Goal: Task Accomplishment & Management: Manage account settings

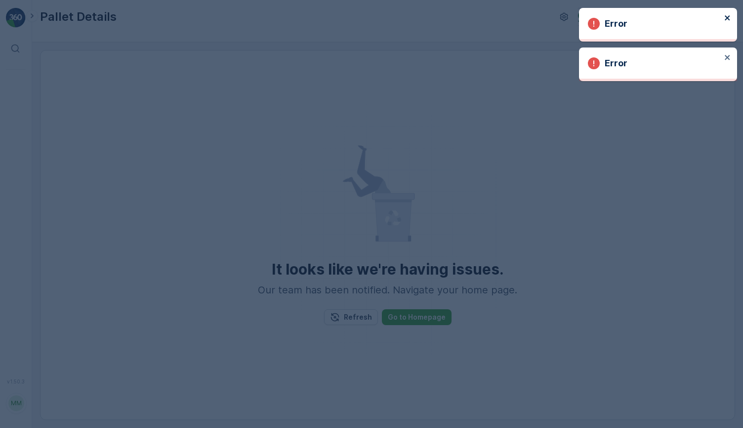
click at [728, 17] on icon "close" at bounding box center [727, 17] width 5 height 5
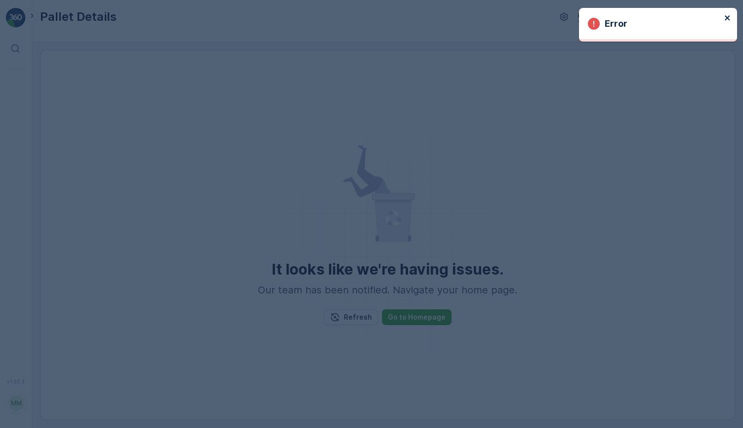
click at [727, 14] on icon "close" at bounding box center [728, 18] width 7 height 8
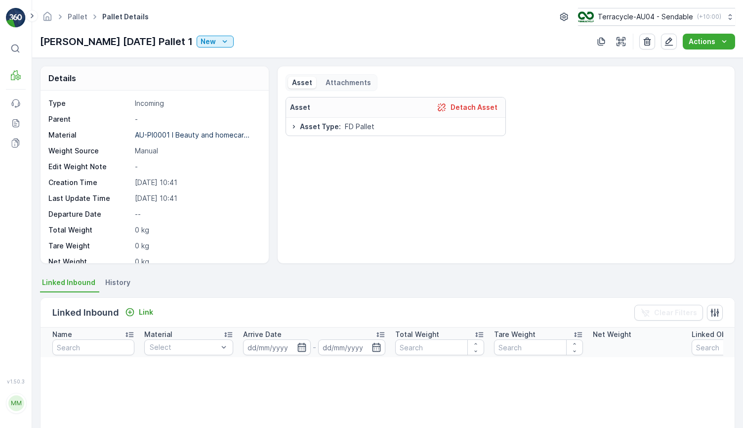
click at [486, 100] on div "Asset Detach Asset" at bounding box center [396, 107] width 220 height 20
click at [485, 103] on p "Detach Asset" at bounding box center [474, 107] width 47 height 10
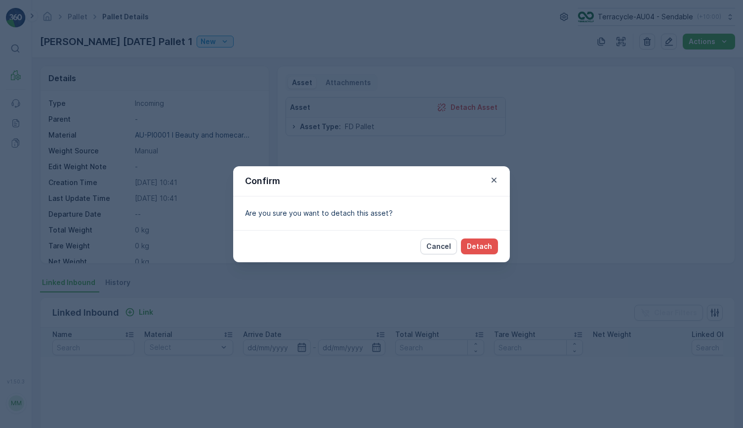
click at [476, 237] on div "Cancel Detach" at bounding box center [371, 246] width 277 height 32
click at [476, 245] on p "Detach" at bounding box center [479, 246] width 25 height 10
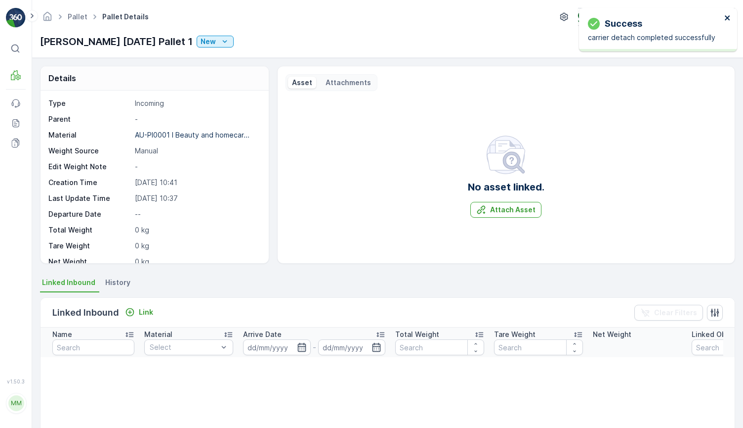
click at [731, 16] on icon "close" at bounding box center [728, 18] width 7 height 8
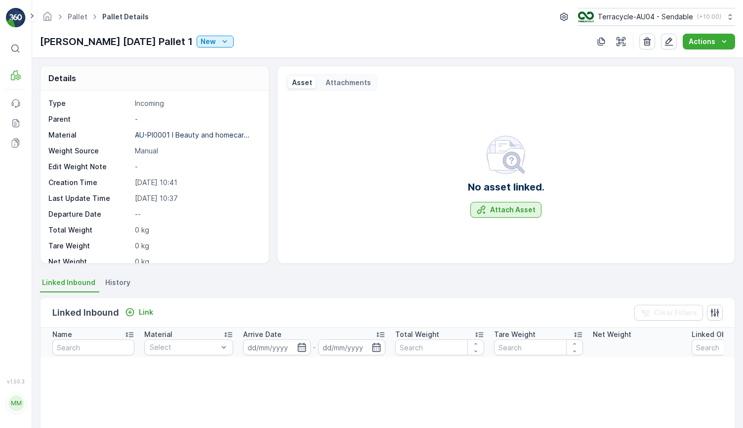
click at [535, 210] on button "Attach Asset" at bounding box center [506, 210] width 71 height 16
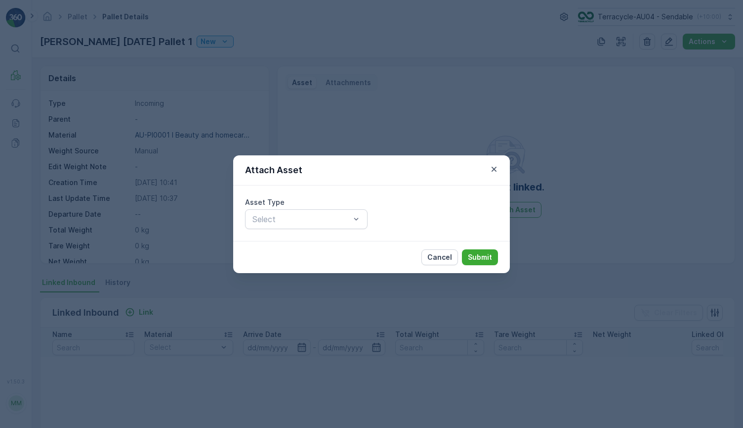
click at [305, 205] on div "Asset Type" at bounding box center [306, 202] width 123 height 10
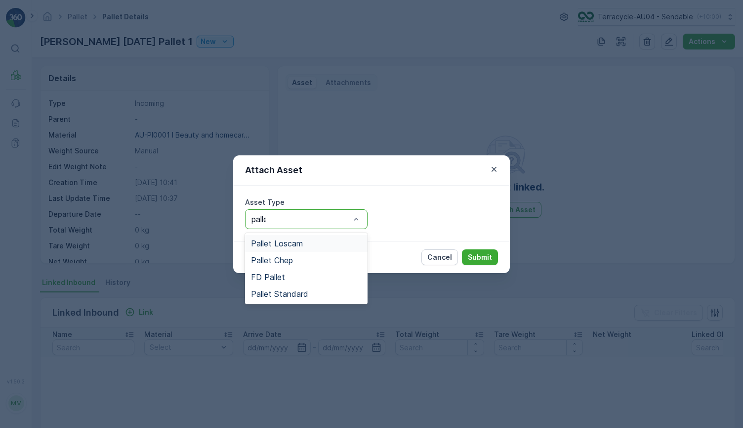
type input "pallet"
click at [283, 292] on span "Pallet Standard" at bounding box center [279, 293] width 57 height 9
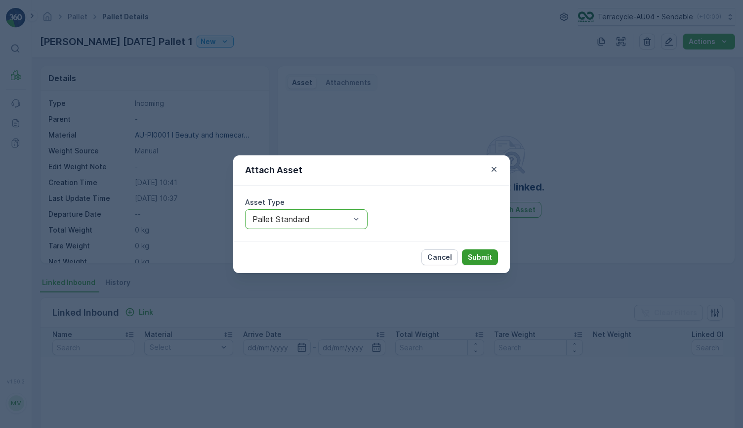
click at [483, 253] on p "Submit" at bounding box center [480, 257] width 24 height 10
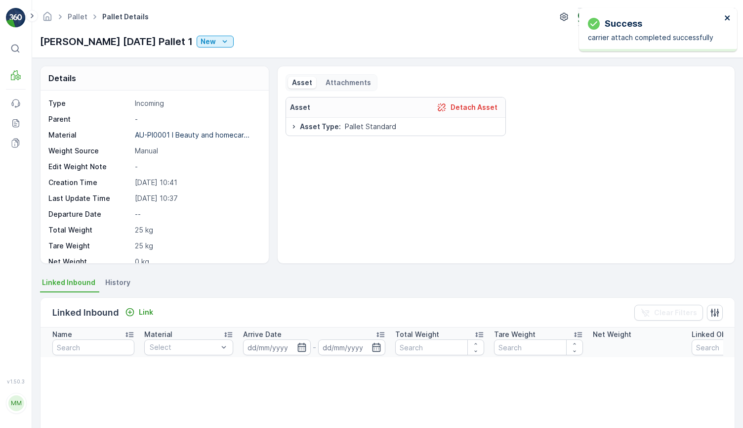
click at [729, 18] on icon "close" at bounding box center [728, 18] width 7 height 8
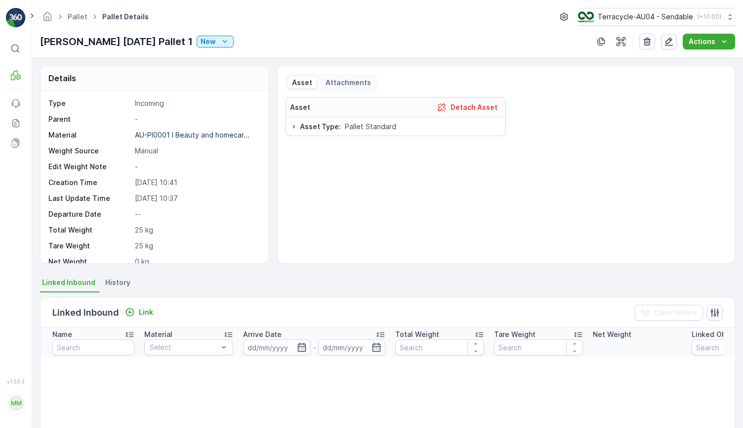
click at [666, 38] on icon "button" at bounding box center [669, 42] width 10 height 10
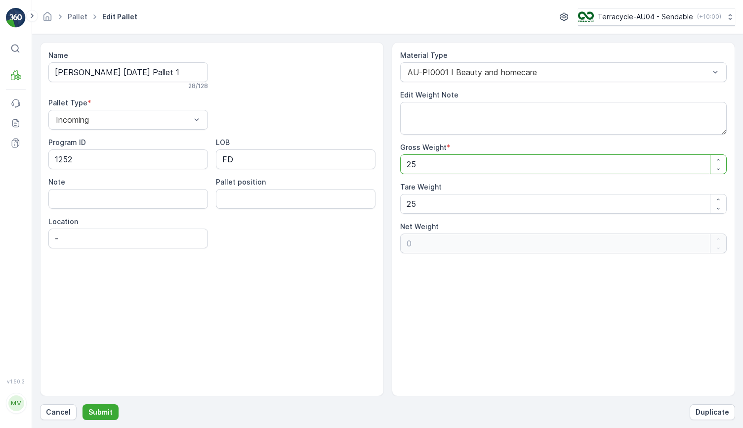
drag, startPoint x: 461, startPoint y: 164, endPoint x: 296, endPoint y: 164, distance: 165.1
click at [297, 164] on div "Name FD Mecca 17/09/2025 Pallet 1 28 / 128 Pallet Type * Incoming Program ID 12…" at bounding box center [388, 219] width 696 height 354
type Weight "2"
type Weight "-23"
type Weight "27"
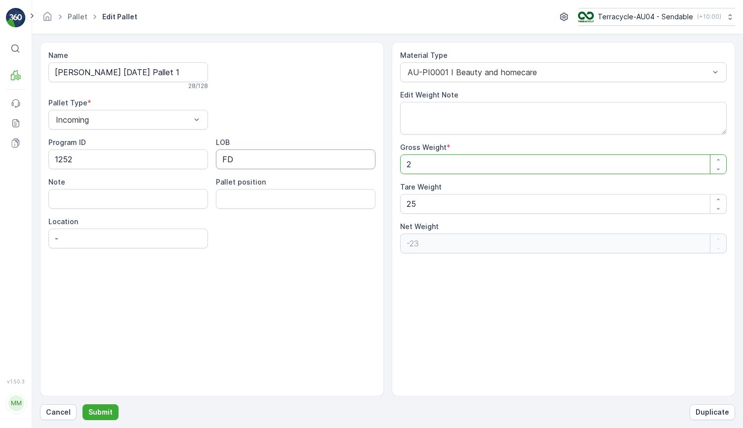
type Weight "2"
type Weight "274"
type Weight "249"
type Weight "274"
click at [110, 407] on p "Submit" at bounding box center [100, 412] width 24 height 10
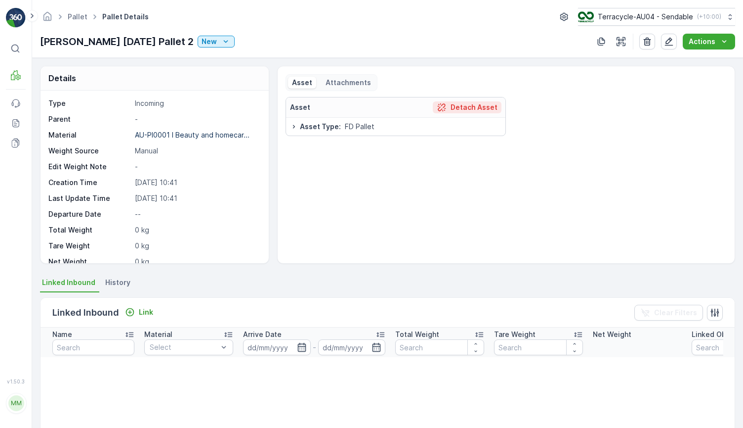
click at [473, 113] on button "Detach Asset" at bounding box center [467, 107] width 69 height 12
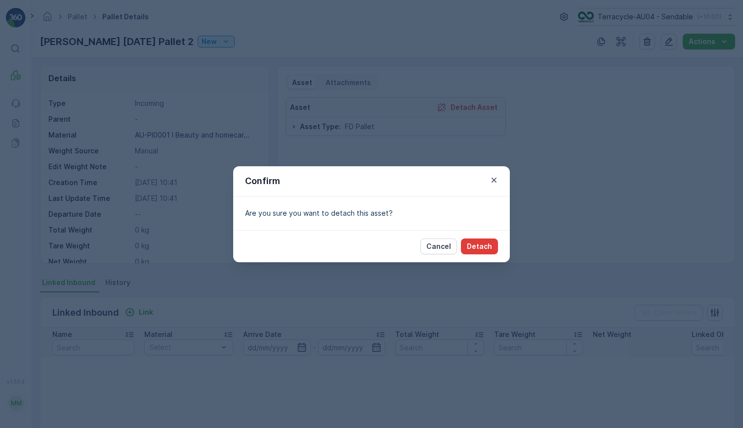
click at [480, 251] on button "Detach" at bounding box center [479, 246] width 37 height 16
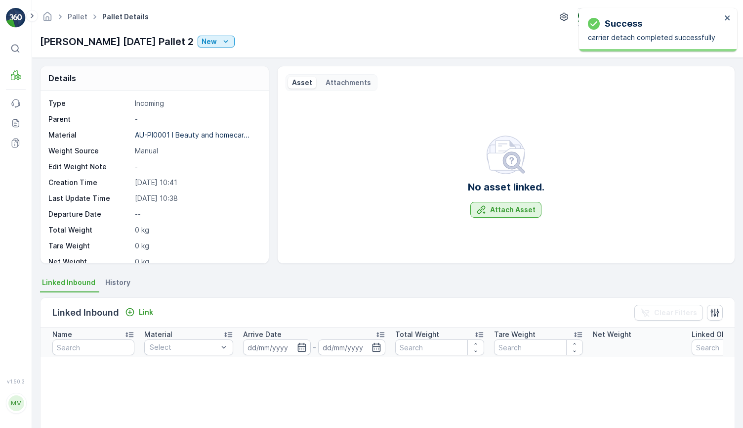
click at [514, 213] on p "Attach Asset" at bounding box center [512, 210] width 45 height 10
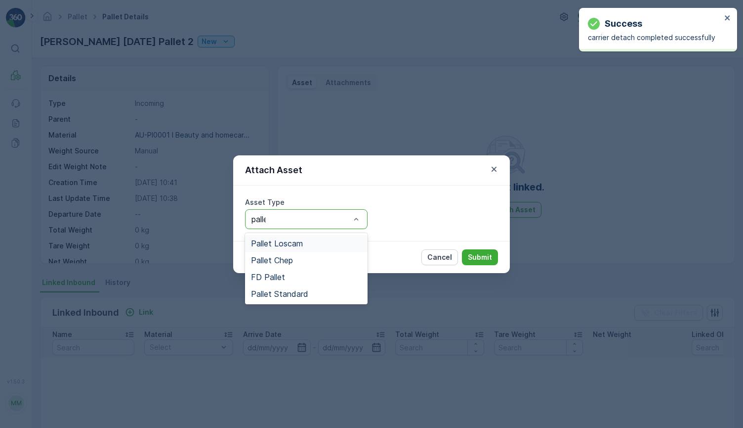
type input "pallet"
click at [315, 293] on div "Pallet Standard" at bounding box center [306, 293] width 111 height 9
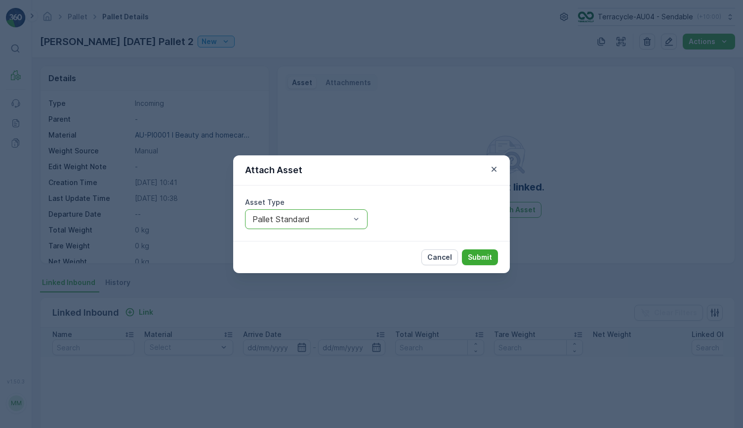
click at [499, 257] on div "Cancel Submit" at bounding box center [371, 257] width 277 height 32
click at [496, 257] on button "Submit" at bounding box center [480, 257] width 36 height 16
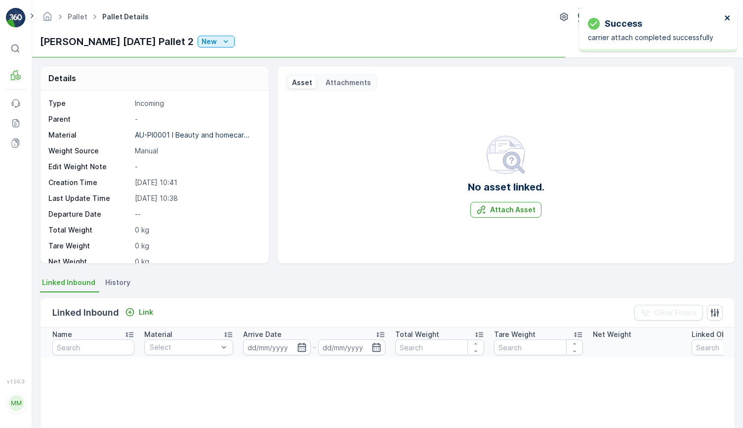
click at [725, 16] on icon "close" at bounding box center [728, 18] width 7 height 8
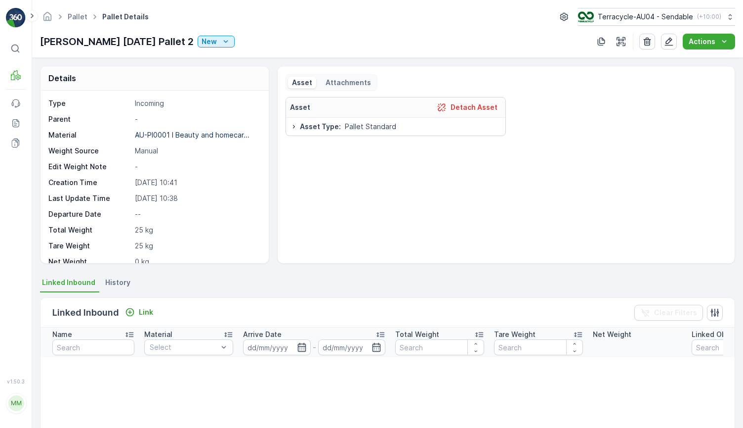
click at [662, 40] on div "Actions" at bounding box center [684, 42] width 102 height 16
click at [668, 41] on icon "button" at bounding box center [669, 42] width 8 height 8
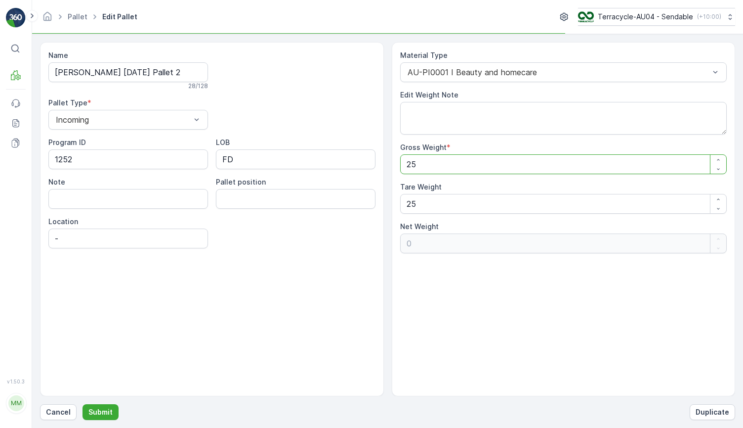
drag, startPoint x: 448, startPoint y: 160, endPoint x: 335, endPoint y: 160, distance: 113.2
click at [335, 160] on div "Name FD Mecca 17/09/2025 Pallet 2 28 / 128 Pallet Type * Incoming Program ID 12…" at bounding box center [388, 219] width 696 height 354
type Weight "2"
type Weight "-23"
type Weight "27"
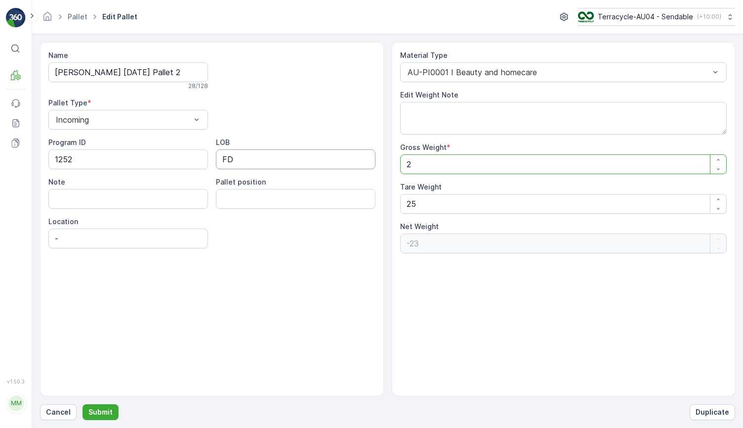
type Weight "2"
type Weight "274"
type Weight "249"
type Weight "274"
click at [98, 406] on button "Submit" at bounding box center [101, 412] width 36 height 16
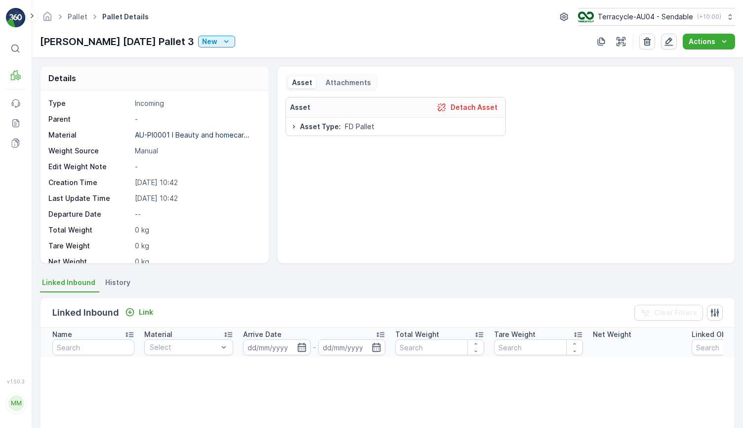
click at [671, 41] on icon "button" at bounding box center [669, 42] width 10 height 10
click at [474, 100] on div "Asset Detach Asset" at bounding box center [396, 107] width 220 height 20
click at [474, 109] on p "Detach Asset" at bounding box center [474, 107] width 47 height 10
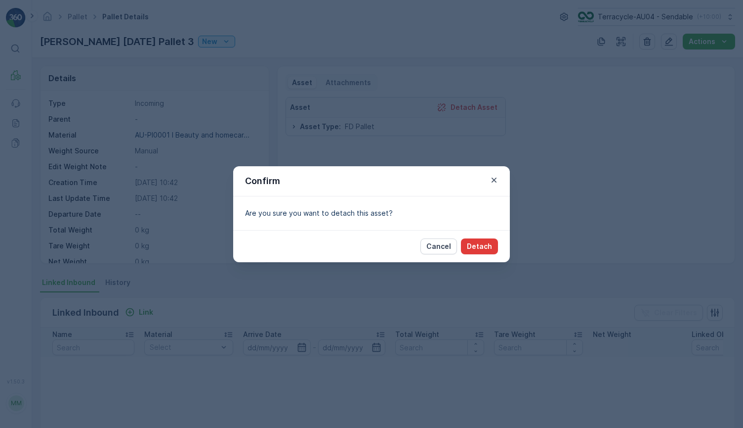
click at [478, 244] on p "Detach" at bounding box center [479, 246] width 25 height 10
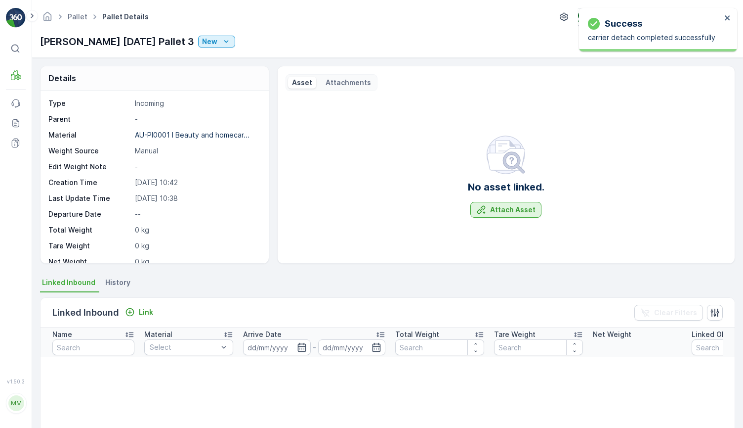
click at [489, 203] on button "Attach Asset" at bounding box center [506, 210] width 71 height 16
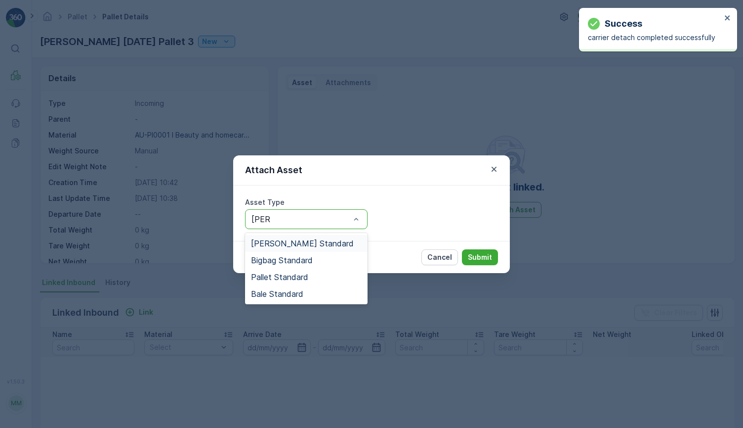
type input "stand"
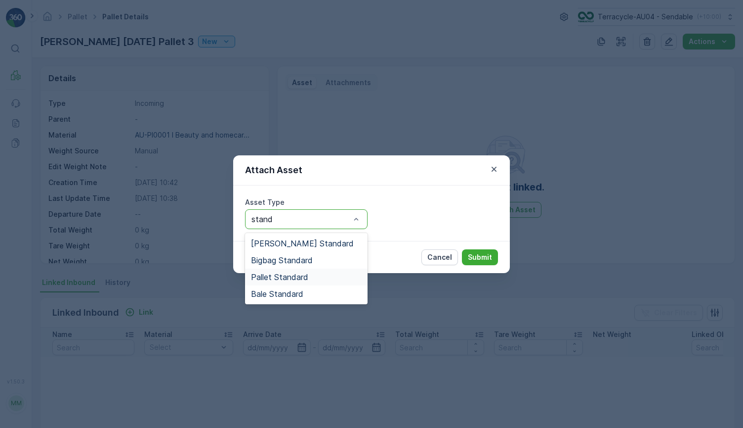
click at [322, 279] on div "Pallet Standard" at bounding box center [306, 276] width 111 height 9
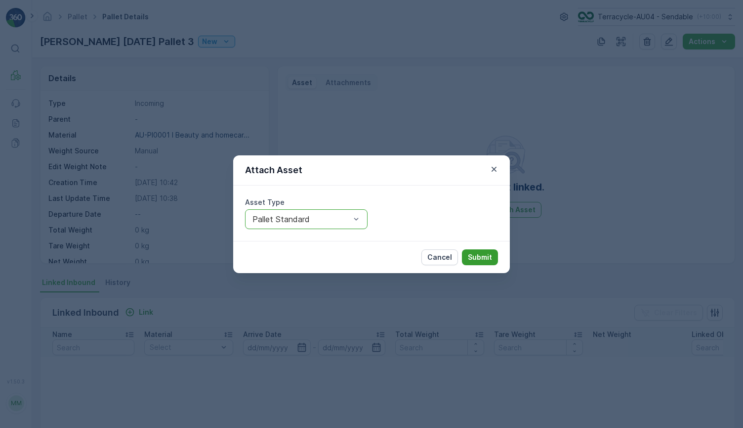
click at [491, 256] on p "Submit" at bounding box center [480, 257] width 24 height 10
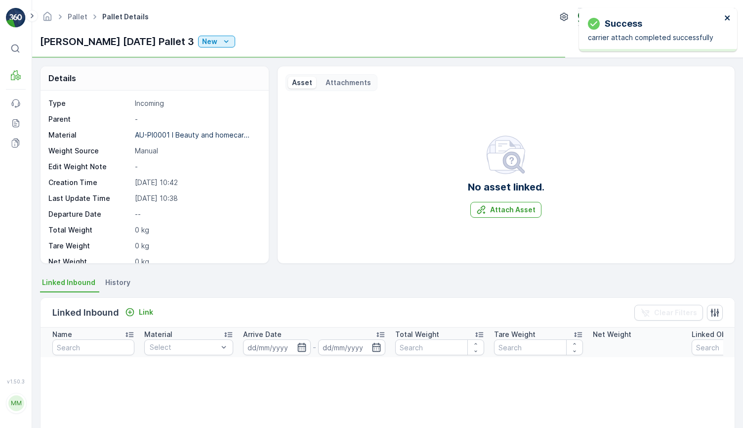
click at [726, 19] on icon "close" at bounding box center [728, 18] width 7 height 8
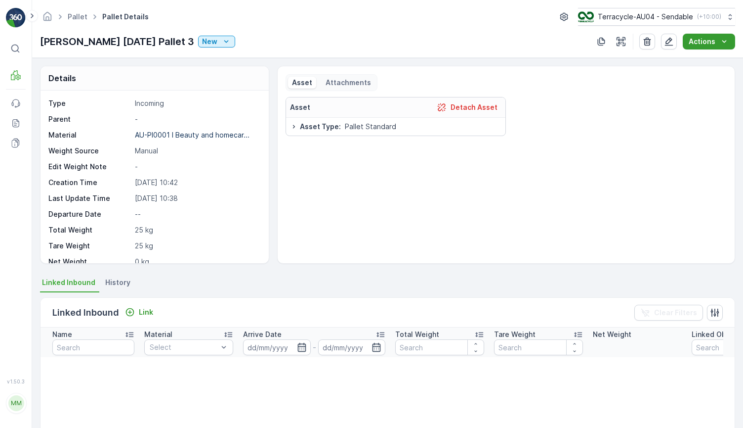
click at [704, 38] on p "Actions" at bounding box center [702, 42] width 27 height 10
click at [694, 61] on span "Update Weight" at bounding box center [714, 60] width 50 height 10
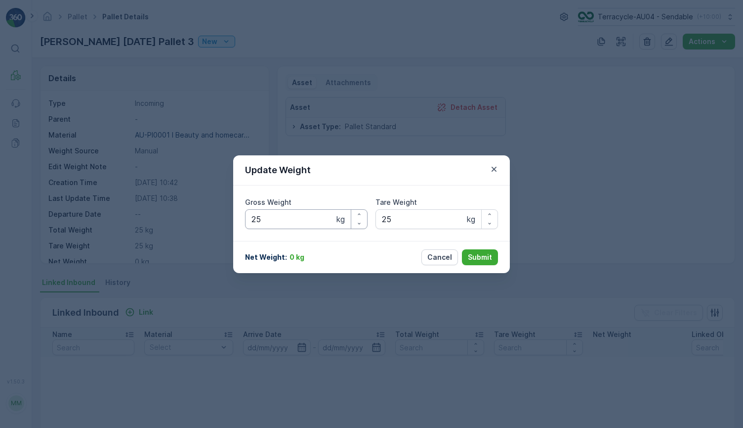
click at [293, 218] on Weight "25" at bounding box center [306, 219] width 123 height 20
type Weight "241"
click at [477, 262] on button "Submit" at bounding box center [480, 257] width 36 height 16
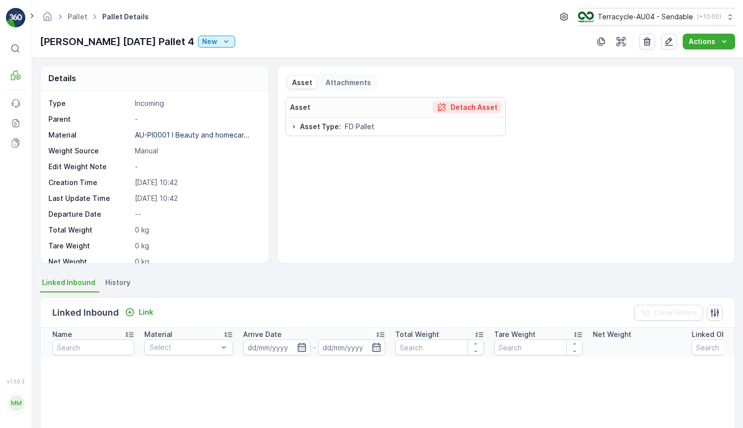
click at [474, 106] on p "Detach Asset" at bounding box center [474, 107] width 47 height 10
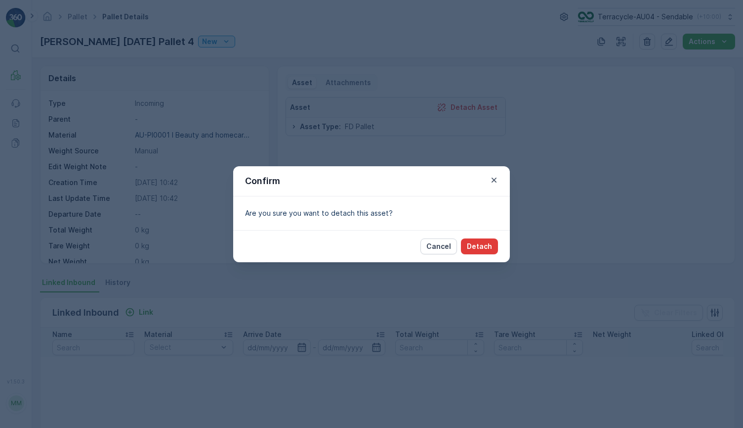
click at [479, 247] on p "Detach" at bounding box center [479, 246] width 25 height 10
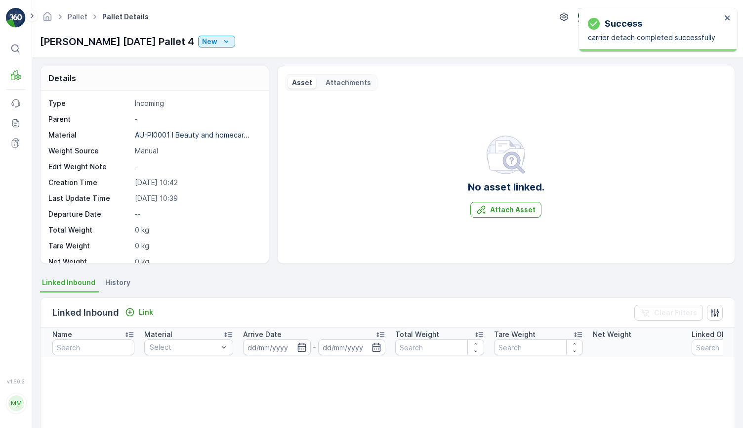
click at [532, 219] on div "No asset linked. Attach Asset" at bounding box center [506, 176] width 441 height 158
click at [519, 211] on p "Attach Asset" at bounding box center [512, 210] width 45 height 10
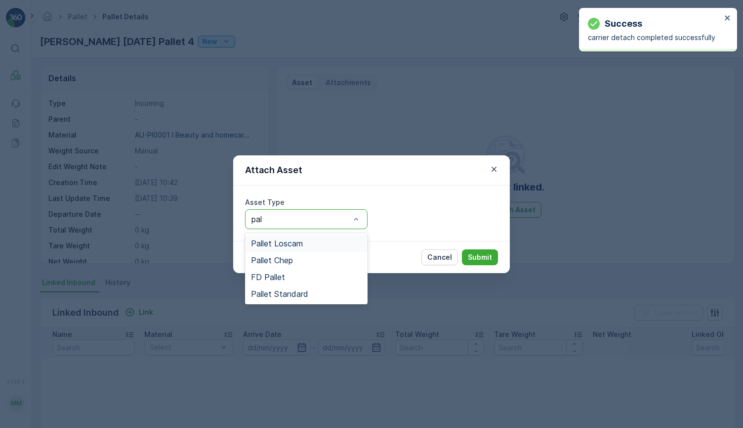
type input "pall"
click at [285, 296] on span "Pallet Standard" at bounding box center [279, 293] width 57 height 9
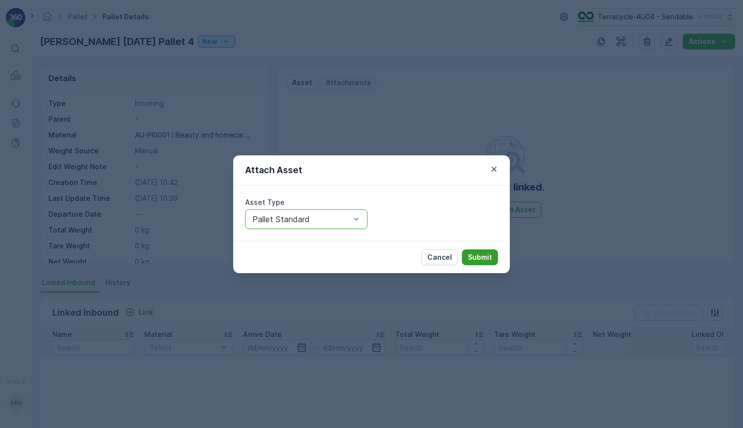
click at [473, 260] on p "Submit" at bounding box center [480, 257] width 24 height 10
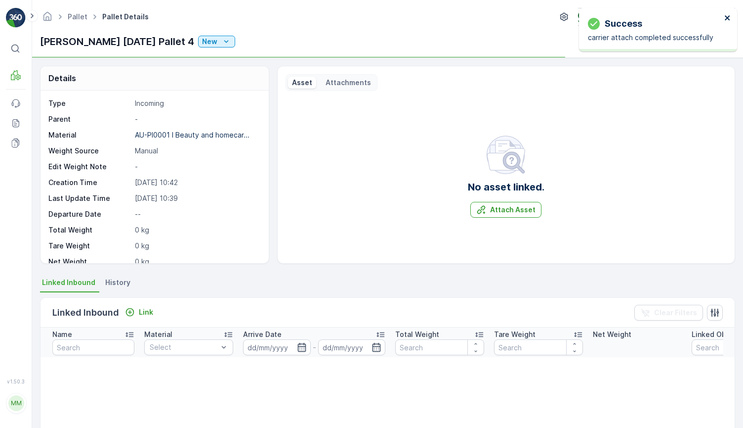
click at [728, 16] on icon "close" at bounding box center [728, 18] width 7 height 8
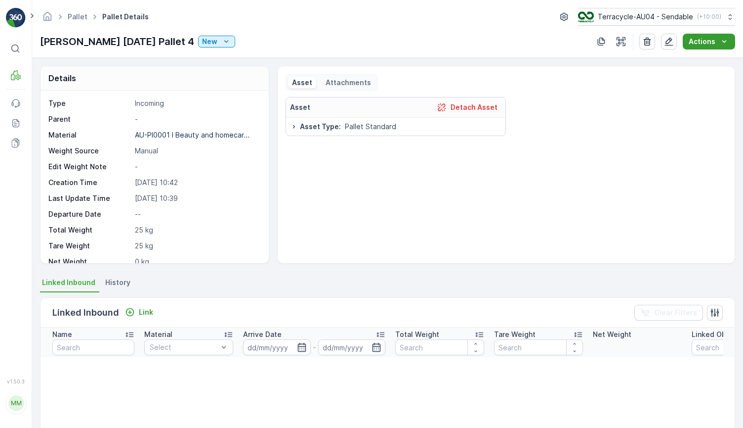
click at [709, 44] on p "Actions" at bounding box center [702, 42] width 27 height 10
click at [703, 64] on span "Update Weight" at bounding box center [714, 60] width 50 height 10
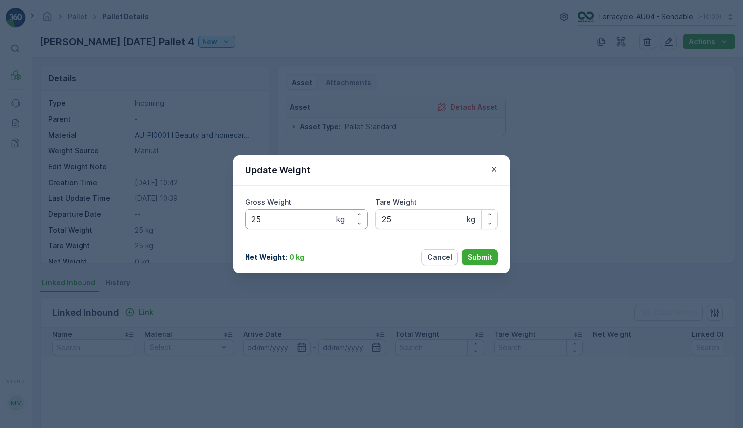
click at [292, 217] on Weight "25" at bounding box center [306, 219] width 123 height 20
type Weight "226"
click at [485, 254] on p "Submit" at bounding box center [480, 257] width 24 height 10
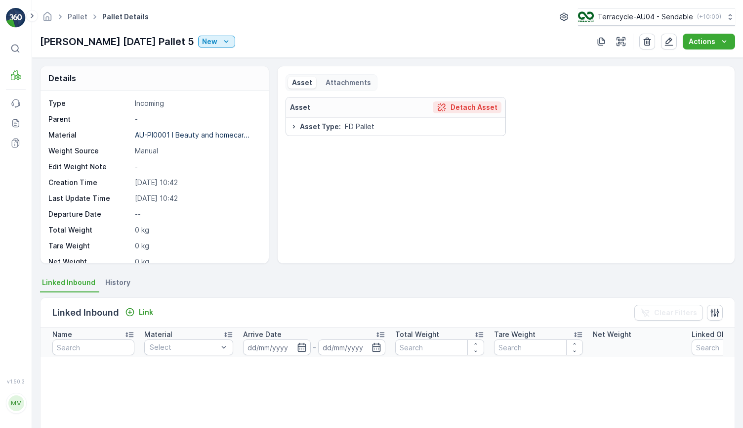
click at [467, 103] on p "Detach Asset" at bounding box center [474, 107] width 47 height 10
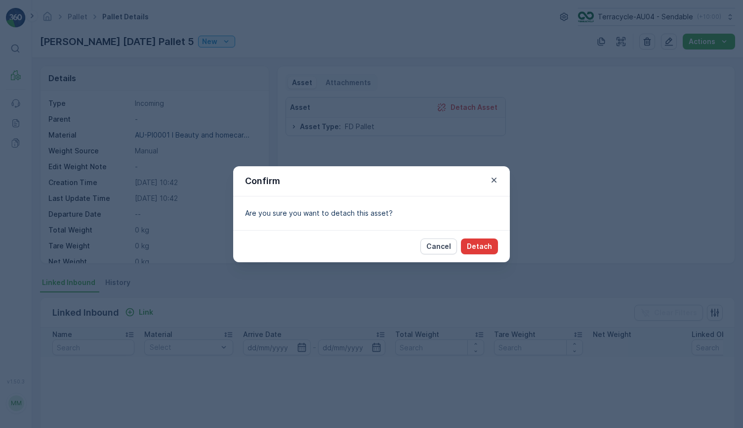
click at [479, 243] on p "Detach" at bounding box center [479, 246] width 25 height 10
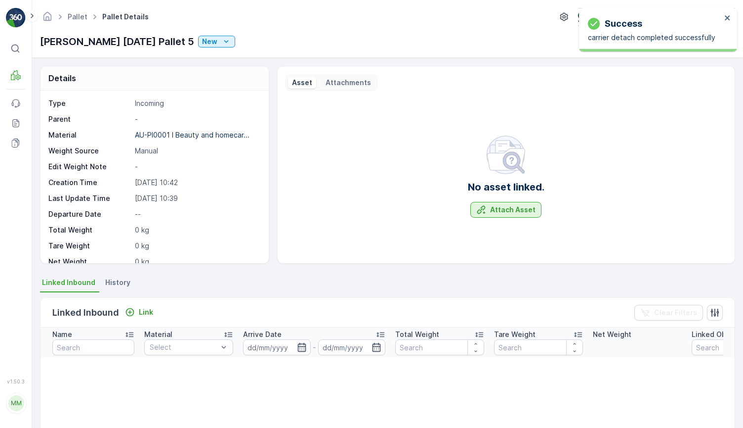
click at [499, 213] on p "Attach Asset" at bounding box center [512, 210] width 45 height 10
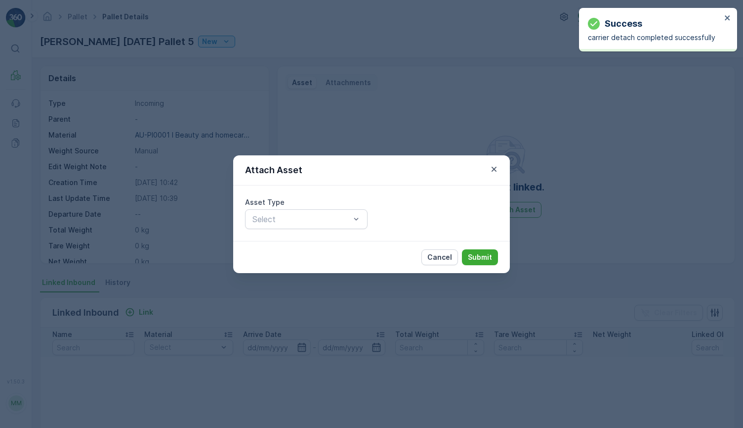
click at [306, 229] on div "Asset Type Select" at bounding box center [371, 212] width 277 height 55
click at [305, 226] on div "Select" at bounding box center [306, 219] width 123 height 20
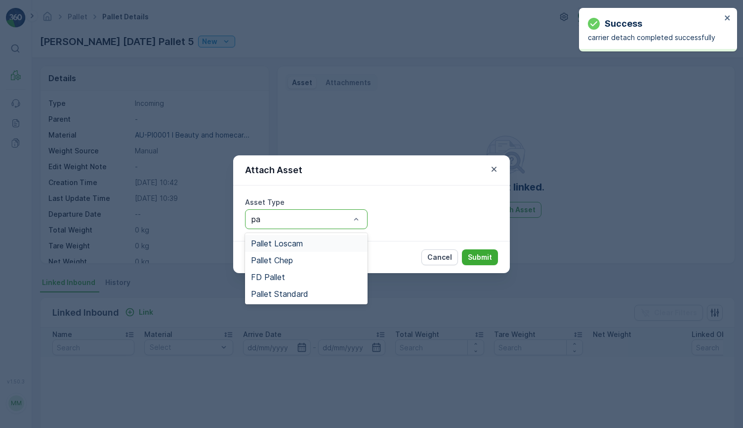
type input "pal"
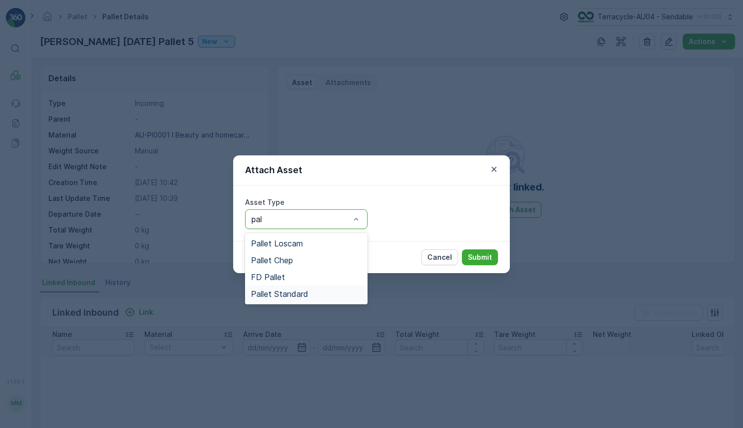
click at [308, 298] on div "Pallet Standard" at bounding box center [306, 293] width 123 height 17
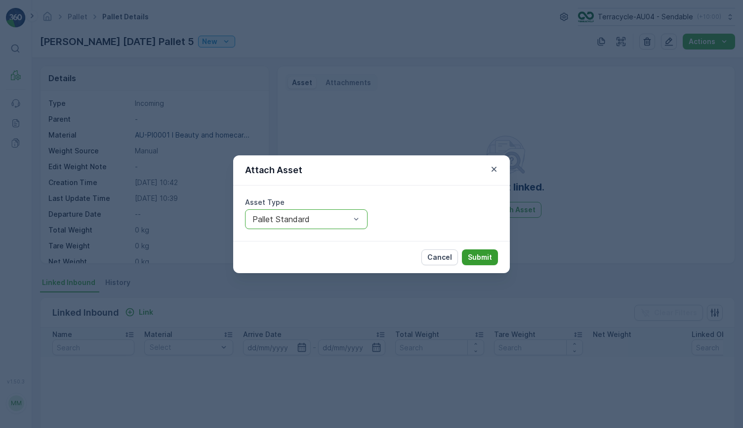
click at [488, 250] on button "Submit" at bounding box center [480, 257] width 36 height 16
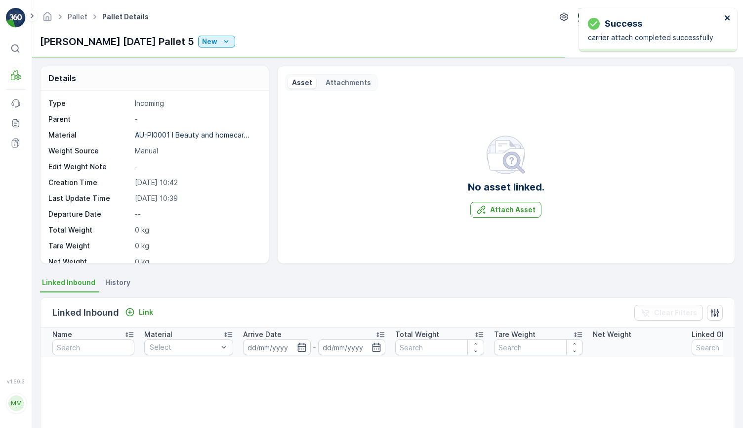
click at [728, 16] on icon "close" at bounding box center [728, 18] width 7 height 8
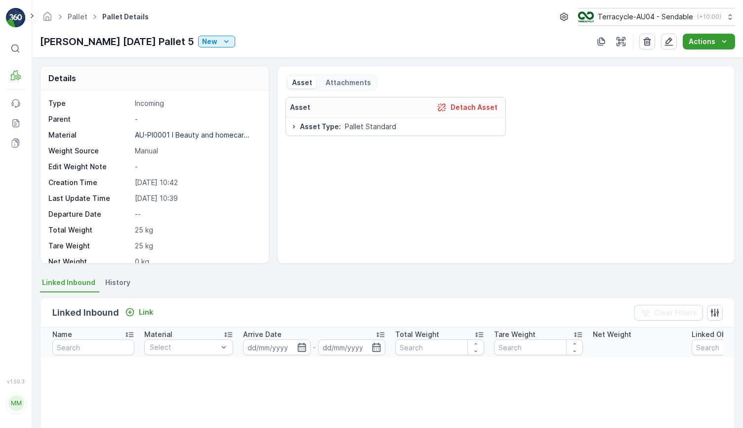
click at [693, 41] on p "Actions" at bounding box center [702, 42] width 27 height 10
click at [696, 60] on span "Update Weight" at bounding box center [714, 60] width 50 height 10
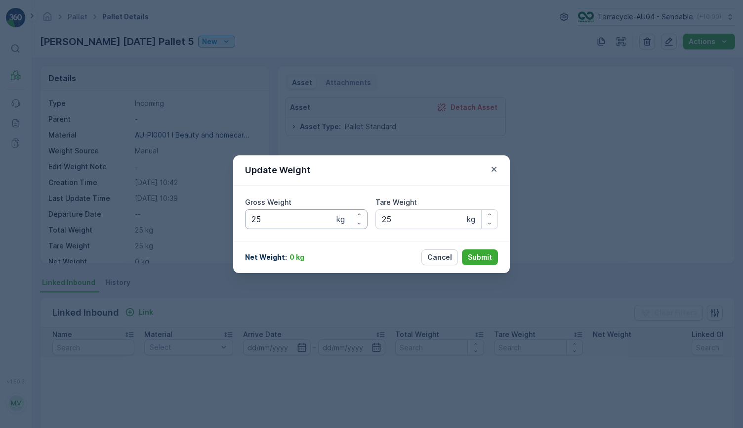
click at [321, 218] on Weight "25" at bounding box center [306, 219] width 123 height 20
type Weight "271"
click at [465, 254] on button "Submit" at bounding box center [480, 257] width 36 height 16
